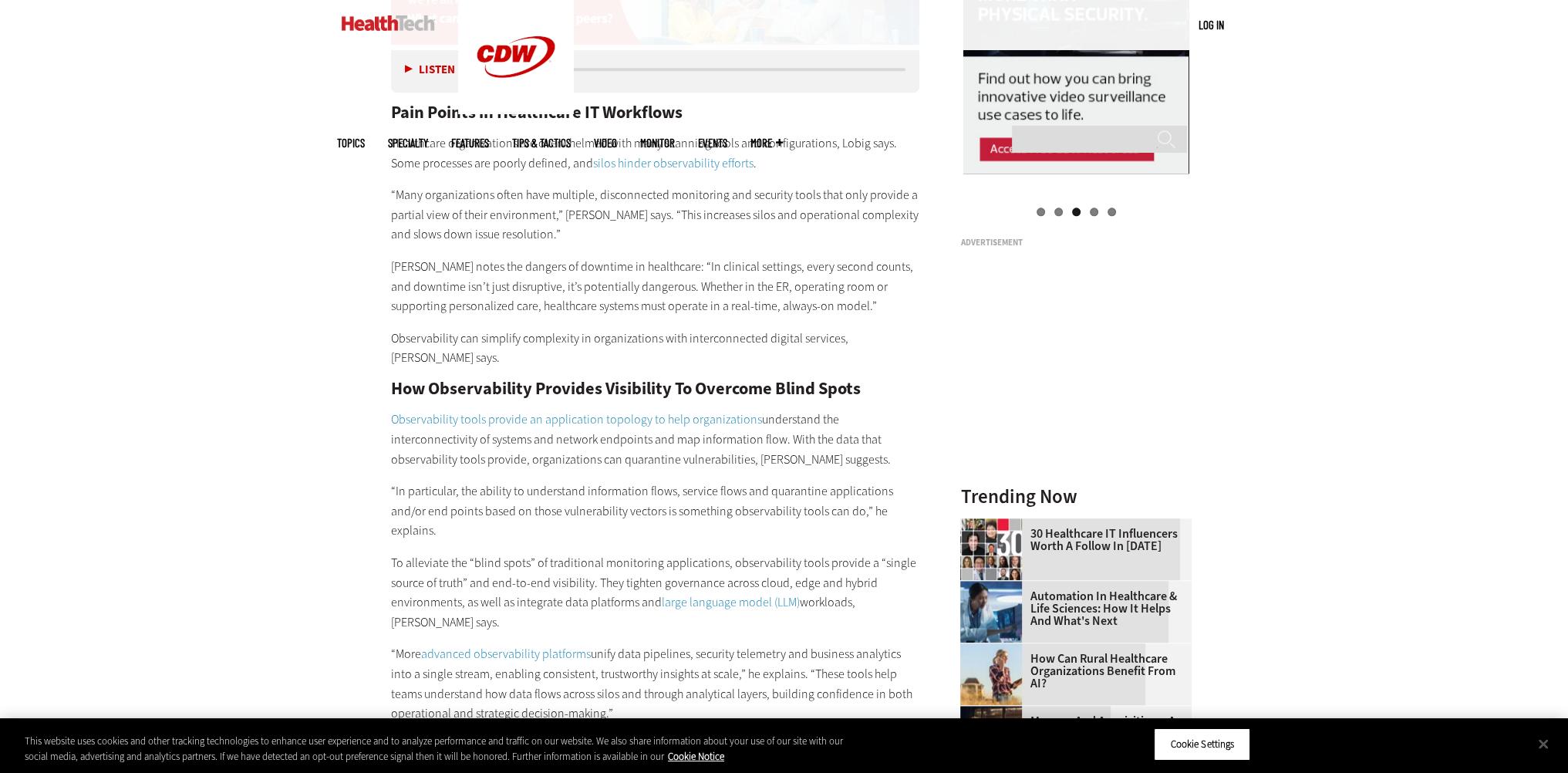
scroll to position [1929, 0]
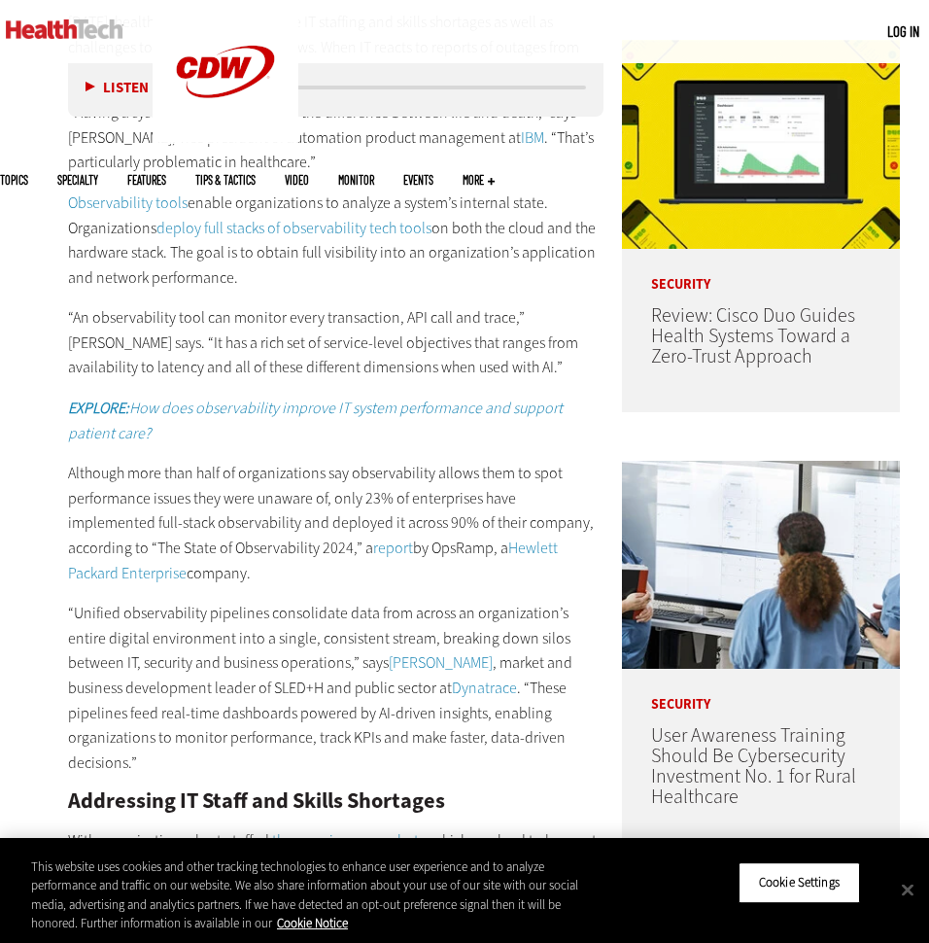
scroll to position [875, 0]
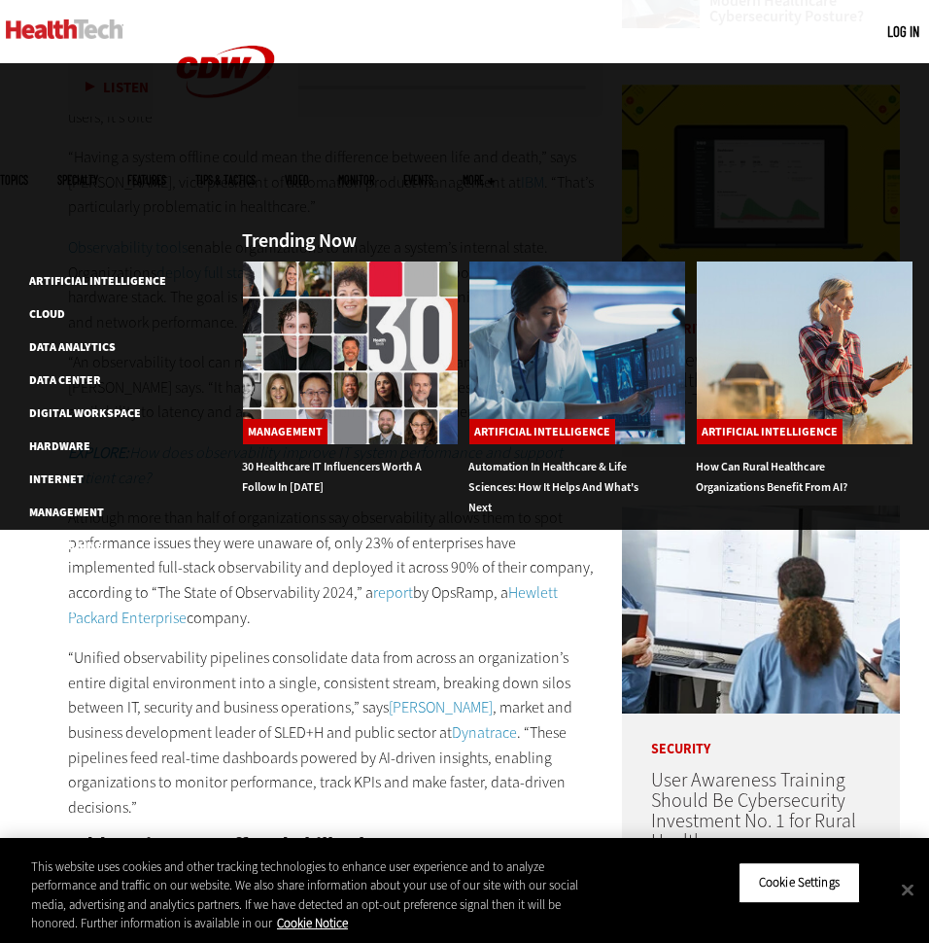
click at [28, 174] on span "Topics" at bounding box center [14, 180] width 28 height 12
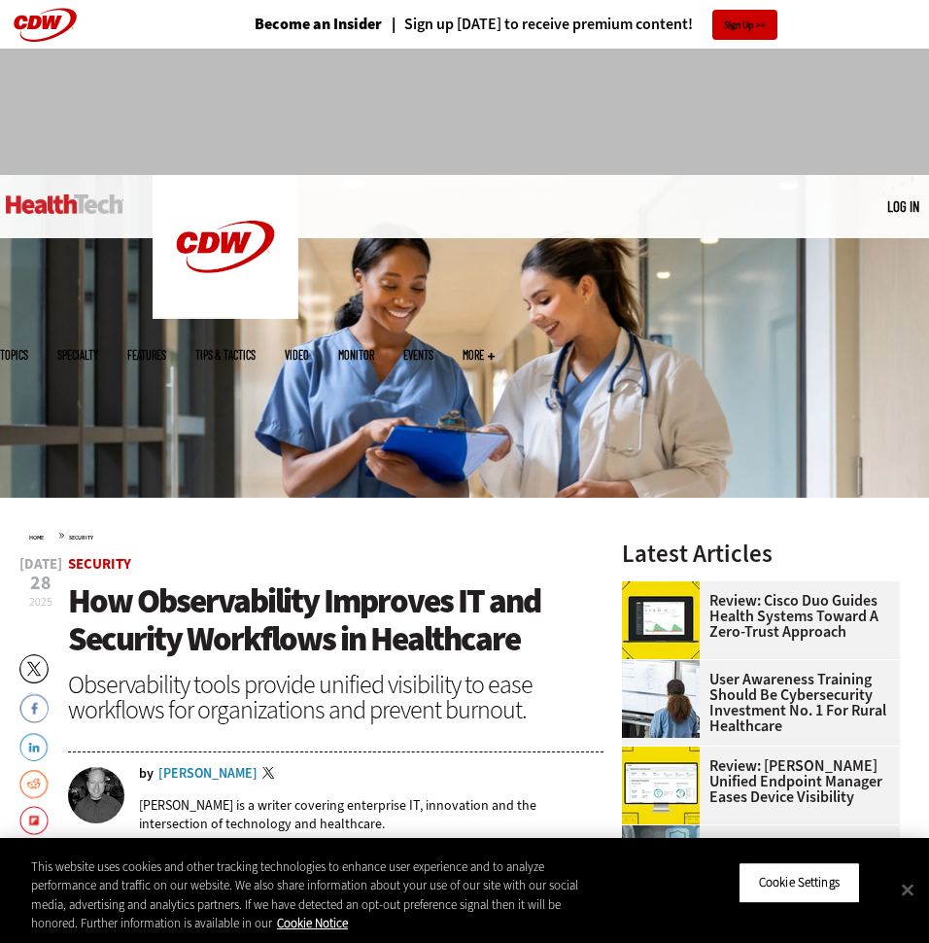
scroll to position [0, 0]
click at [50, 205] on img at bounding box center [65, 203] width 118 height 19
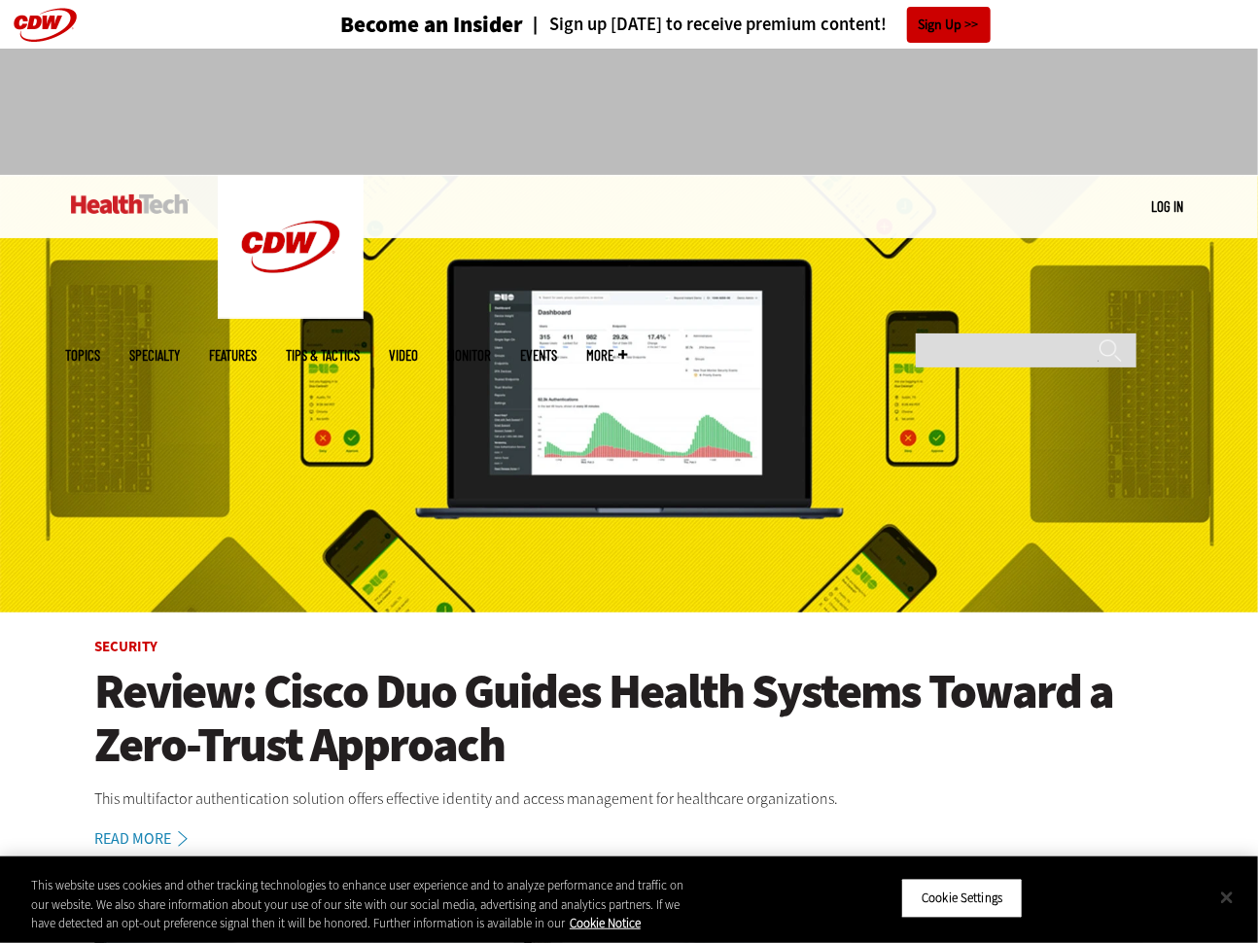
click at [928, 898] on button "Close" at bounding box center [1226, 897] width 43 height 43
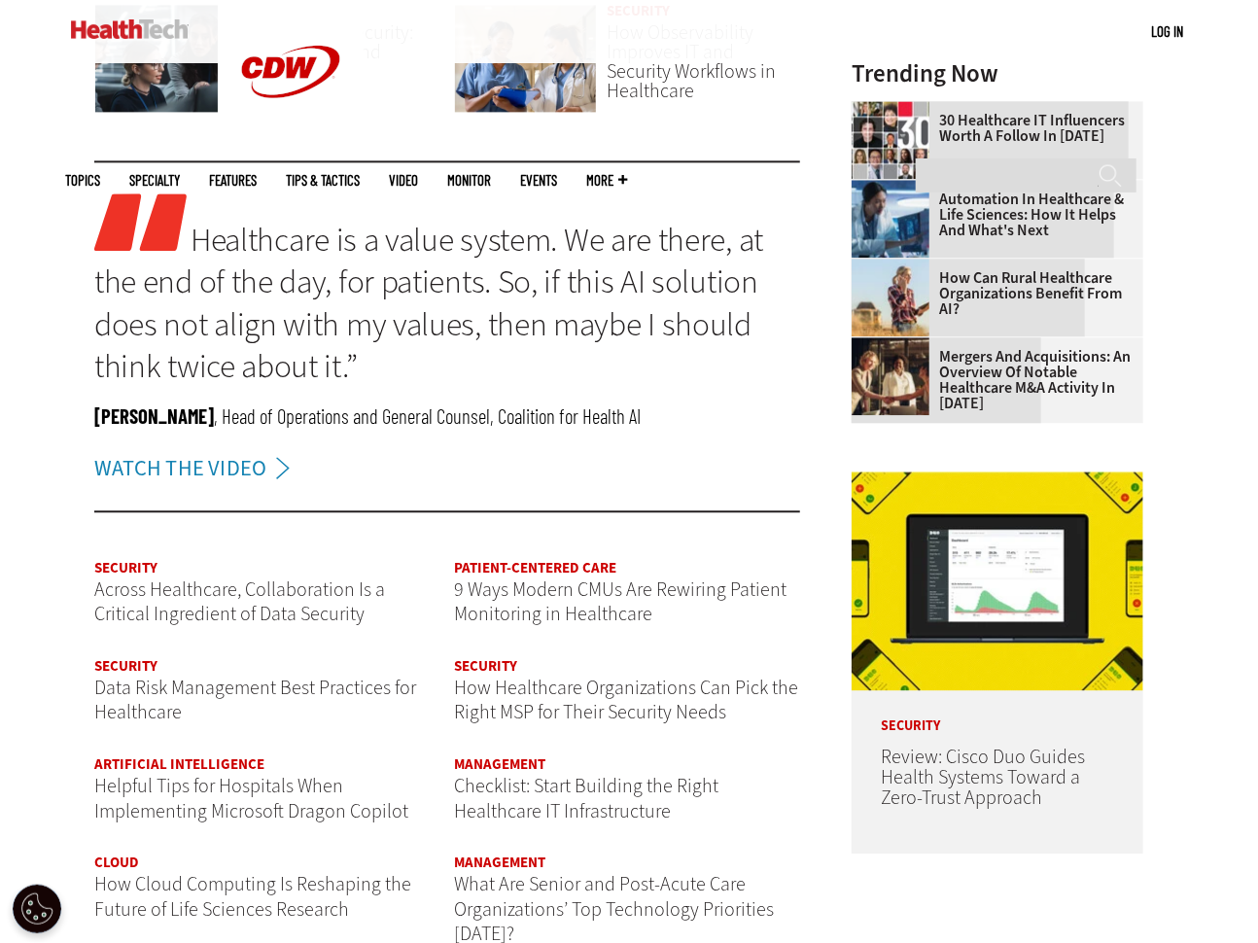
scroll to position [1944, 0]
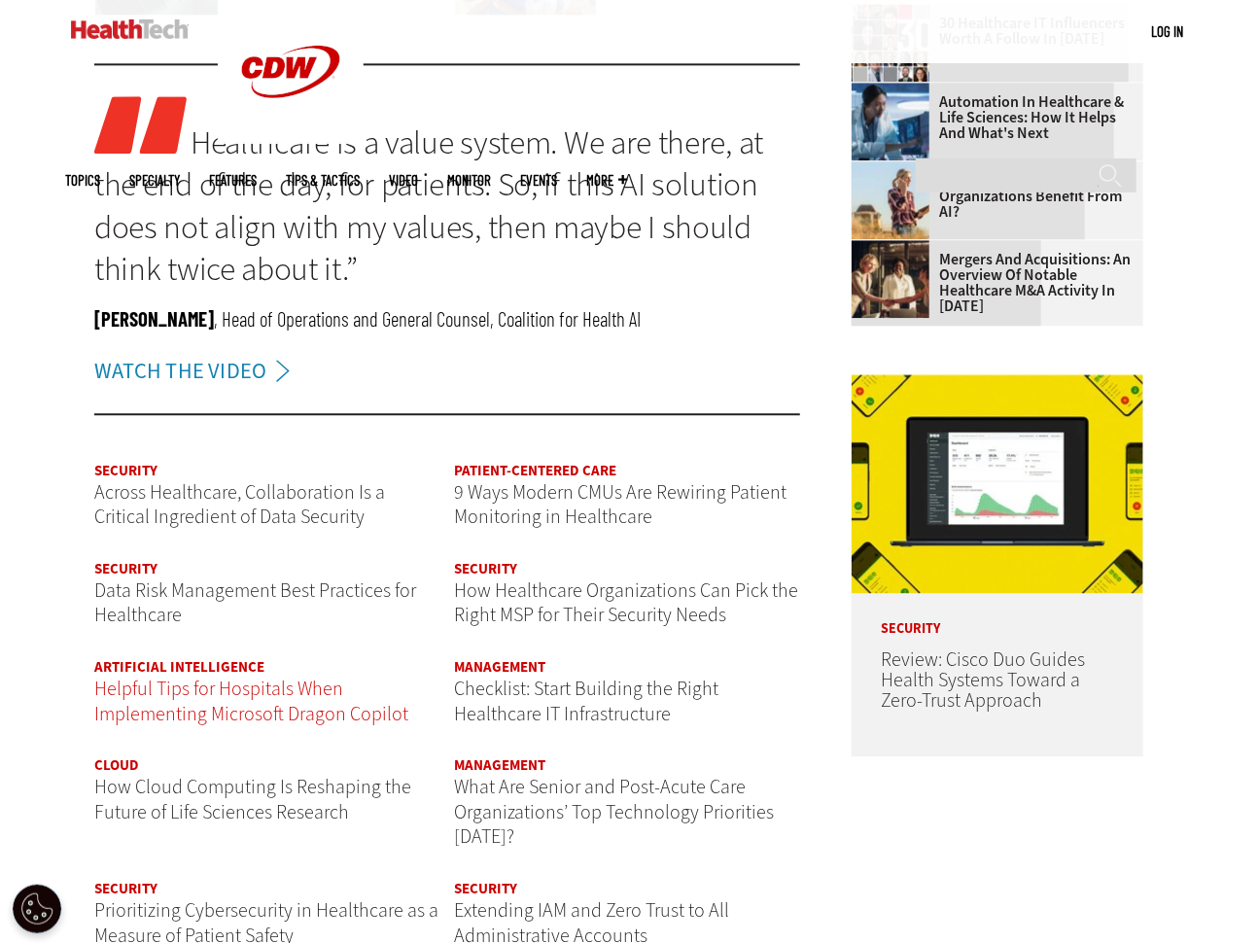
click at [267, 699] on span "Helpful Tips for Hospitals When Implementing Microsoft Dragon Copilot" at bounding box center [251, 702] width 314 height 52
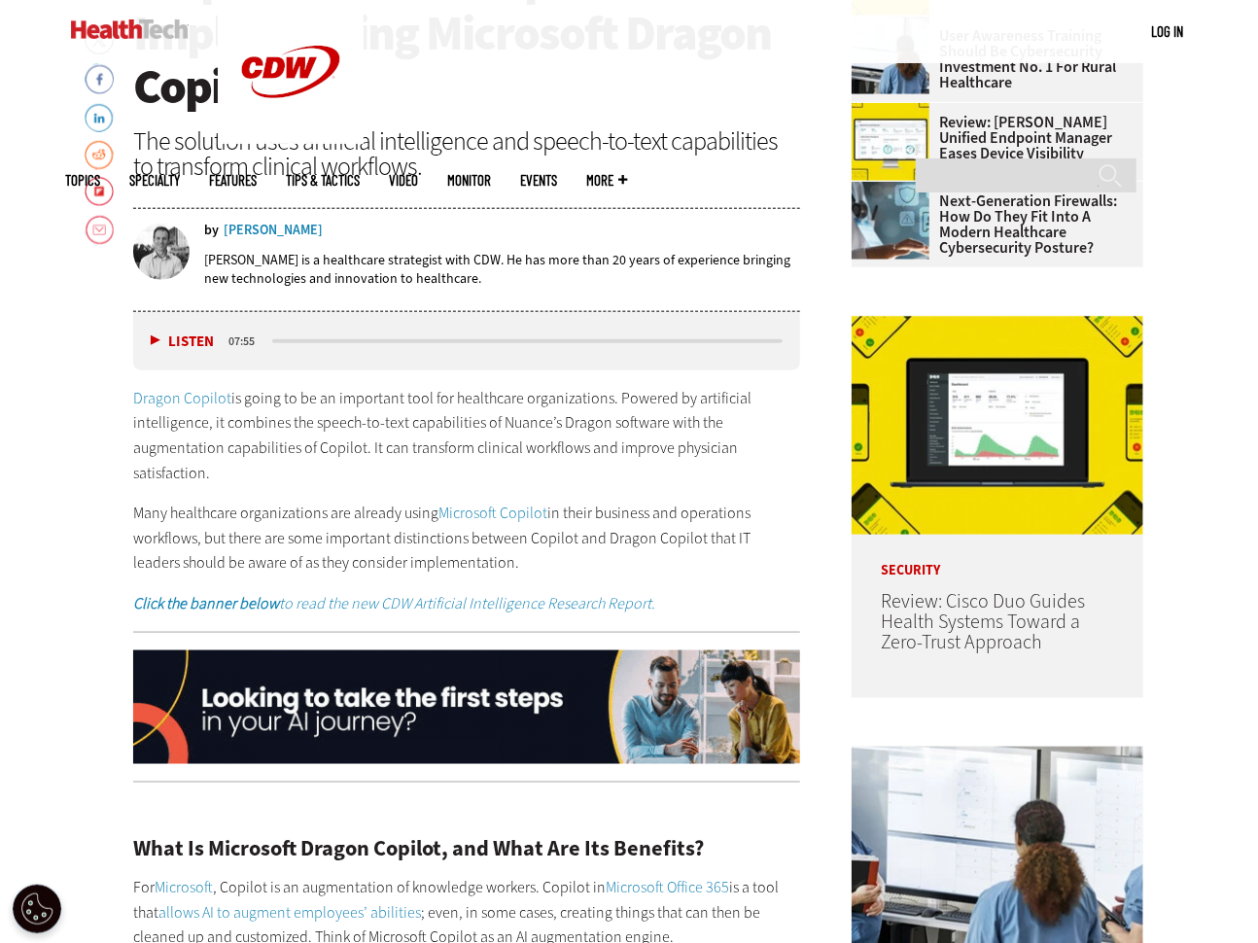
scroll to position [778, 0]
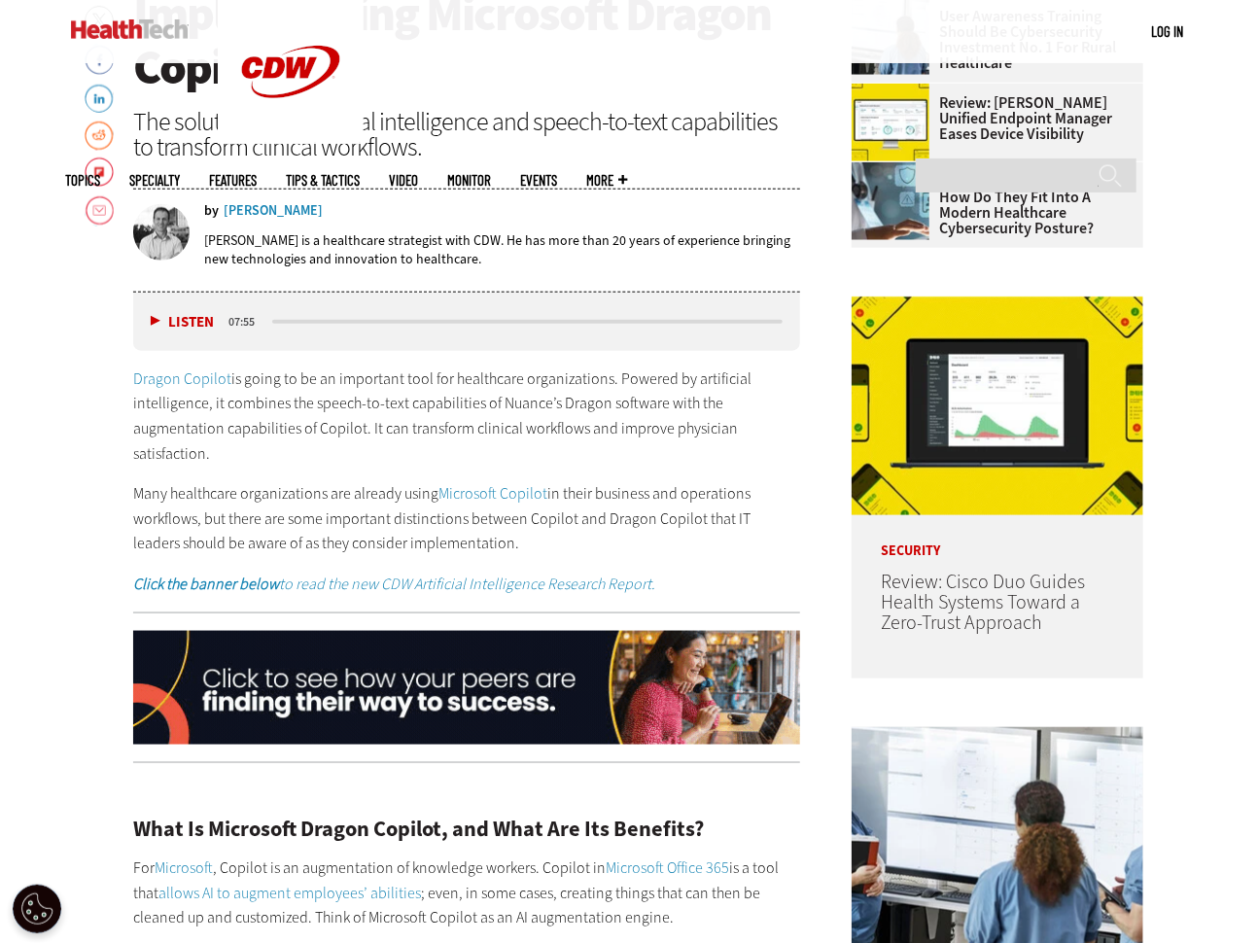
click at [150, 373] on link "Dragon Copilot" at bounding box center [182, 378] width 98 height 20
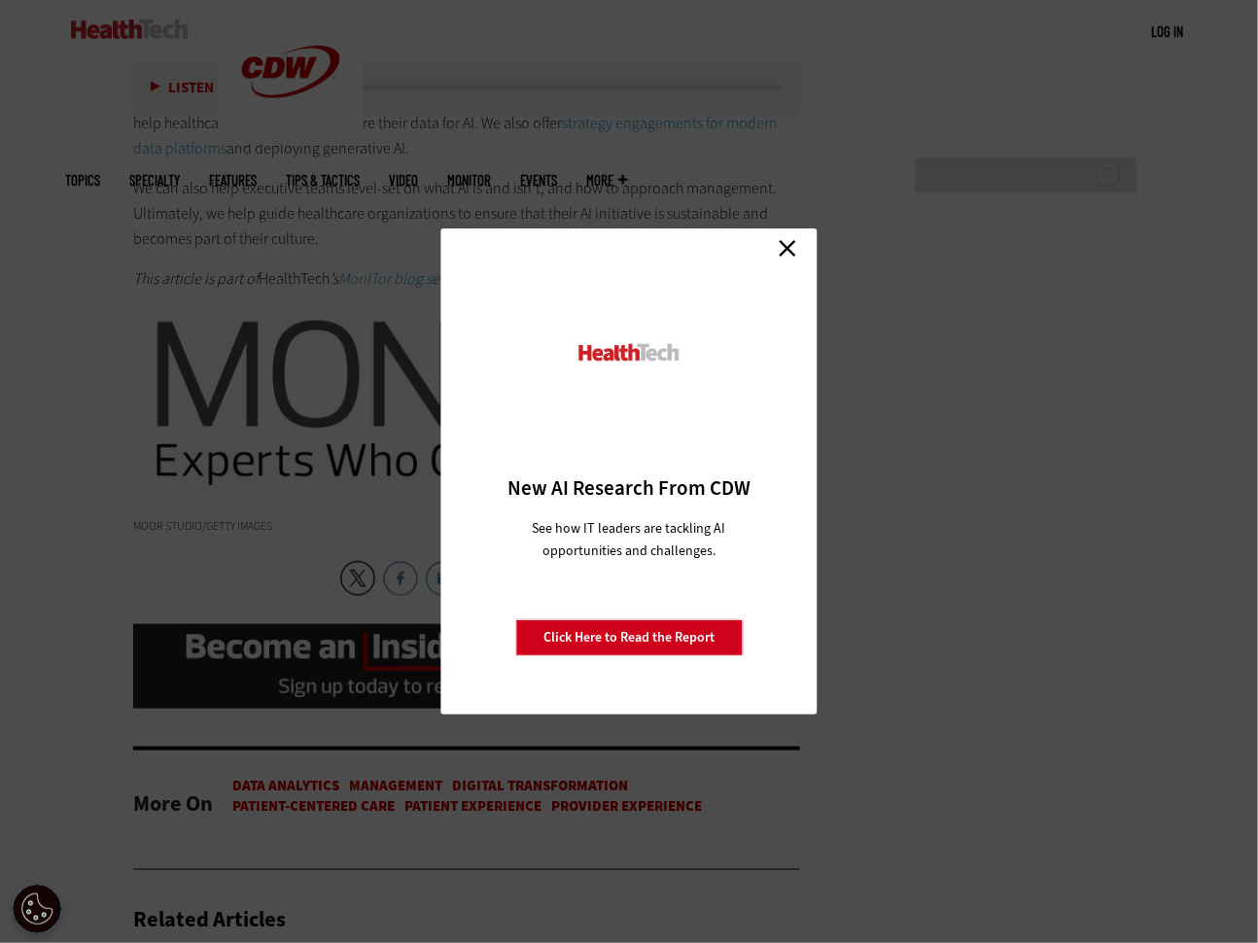
scroll to position [3694, 0]
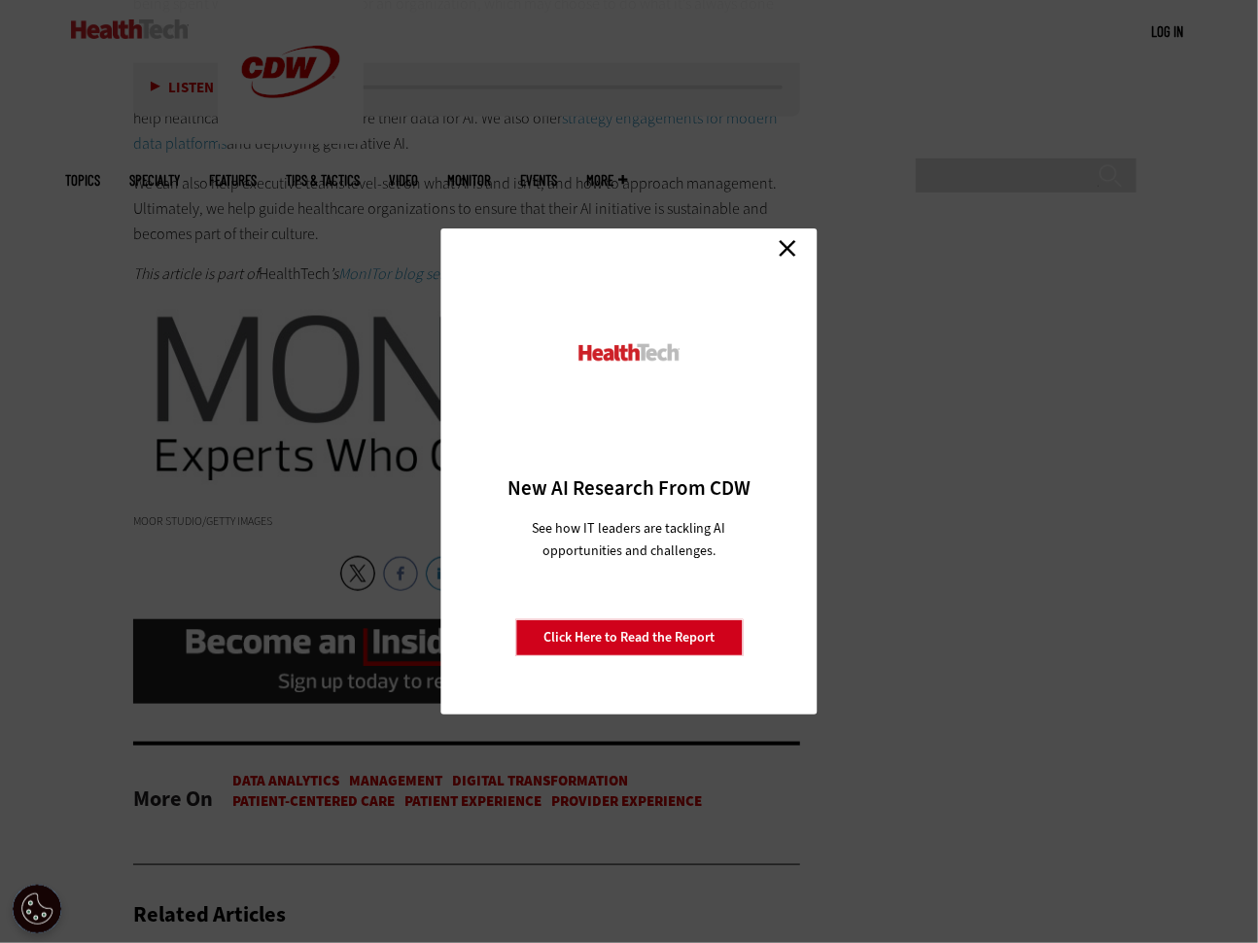
click at [785, 248] on link "Close" at bounding box center [787, 247] width 29 height 29
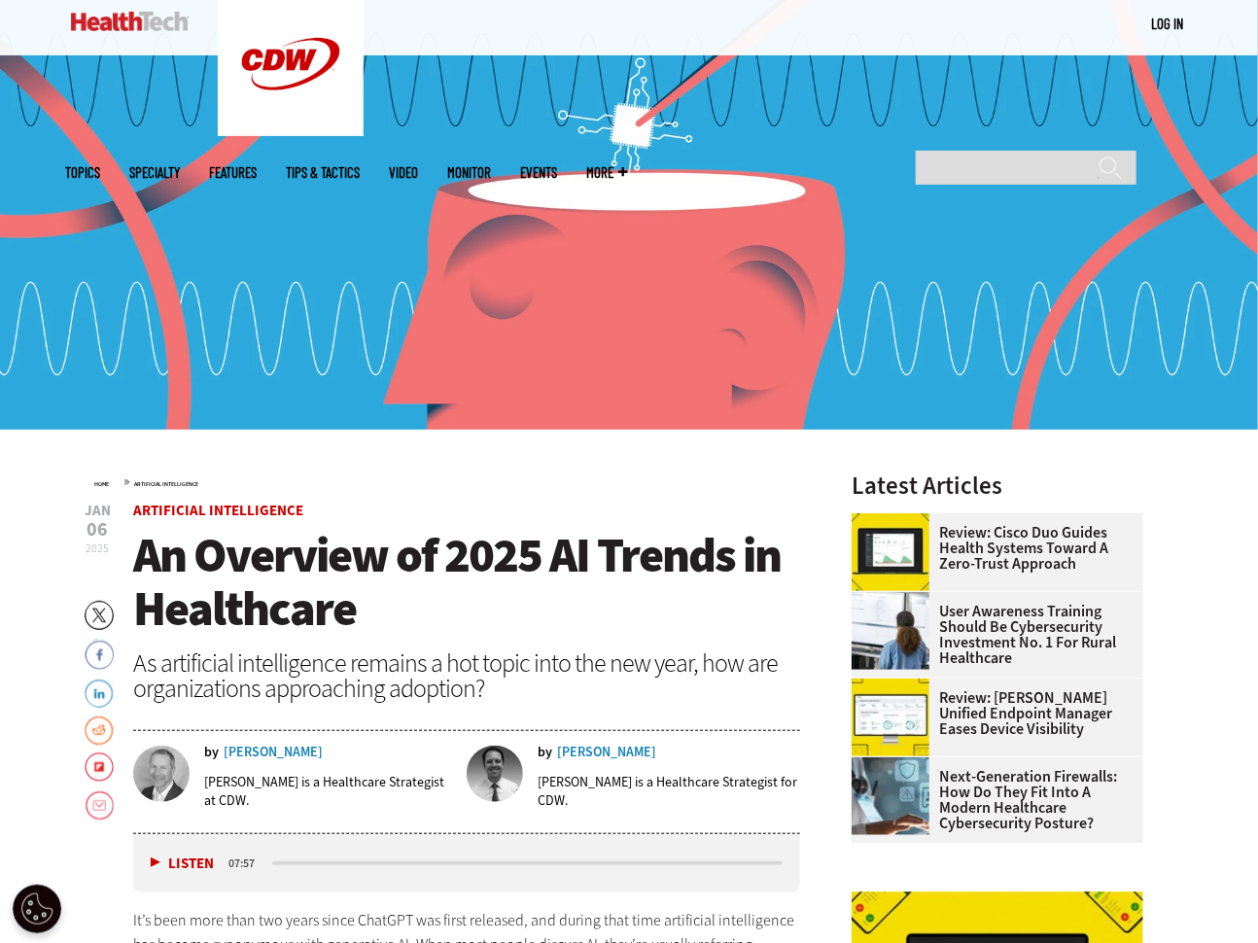
scroll to position [194, 0]
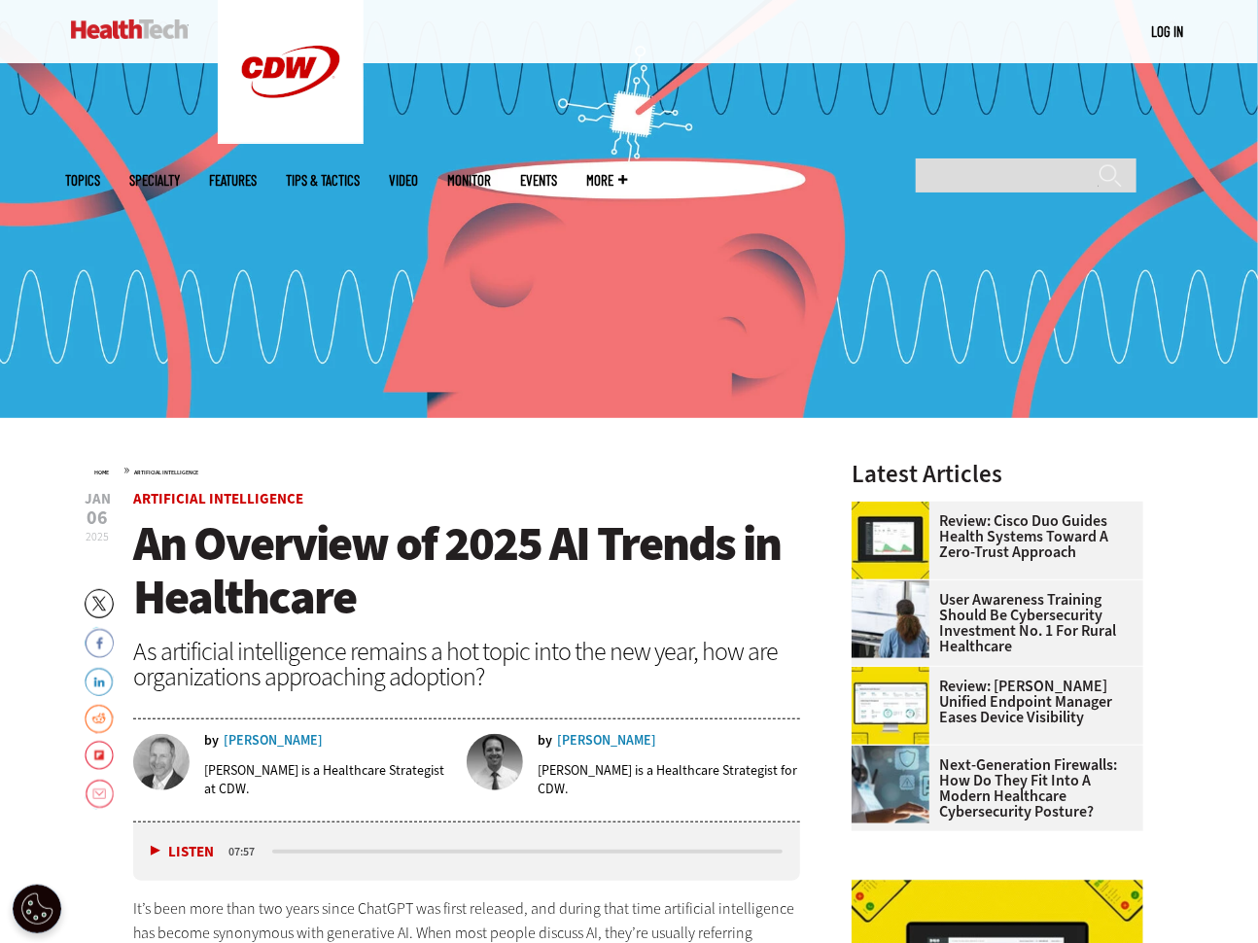
click at [1000, 698] on link "Review: [PERSON_NAME] Unified Endpoint Manager Eases Device Visibility" at bounding box center [991, 701] width 280 height 47
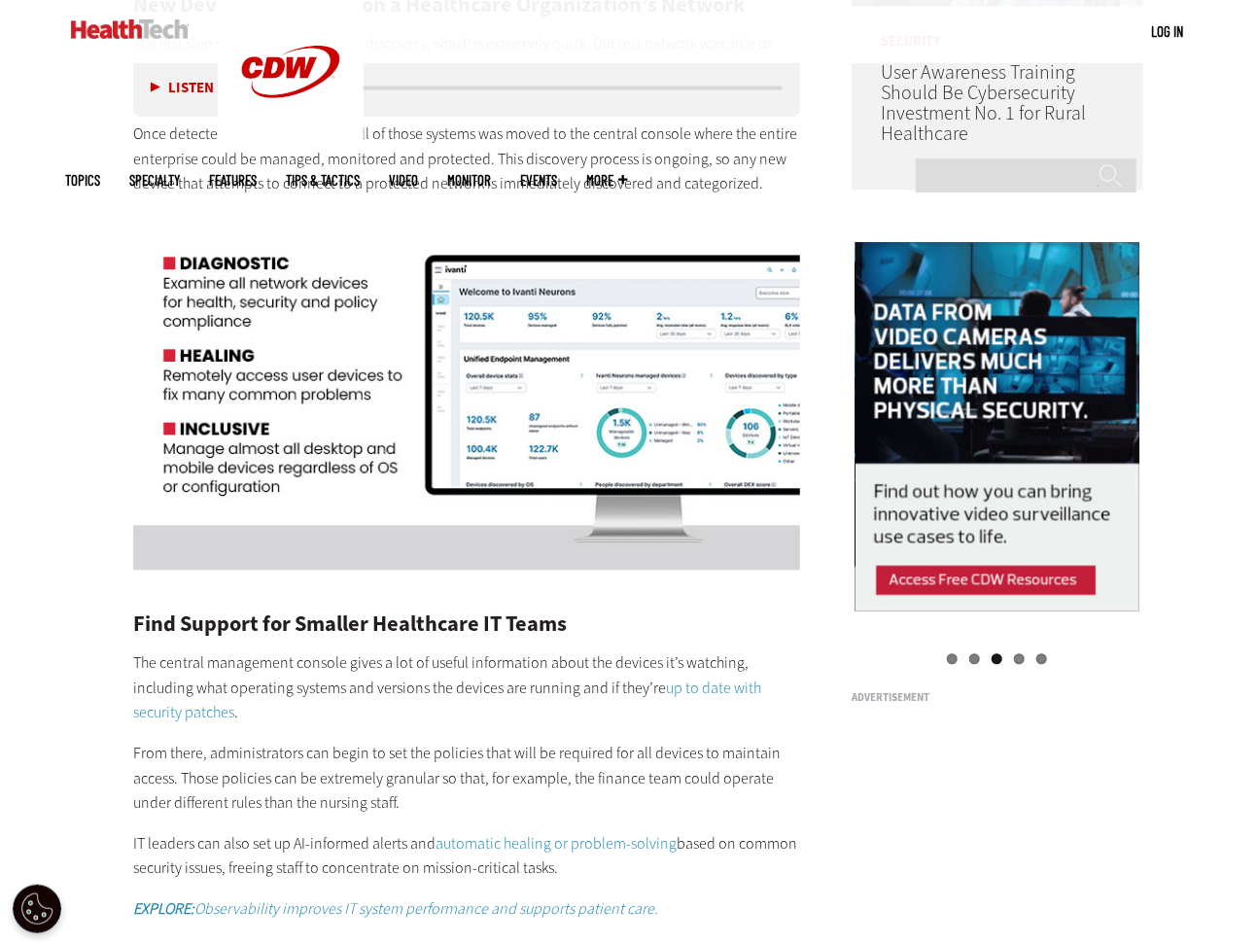
scroll to position [1750, 0]
